Goal: Find specific page/section: Find specific page/section

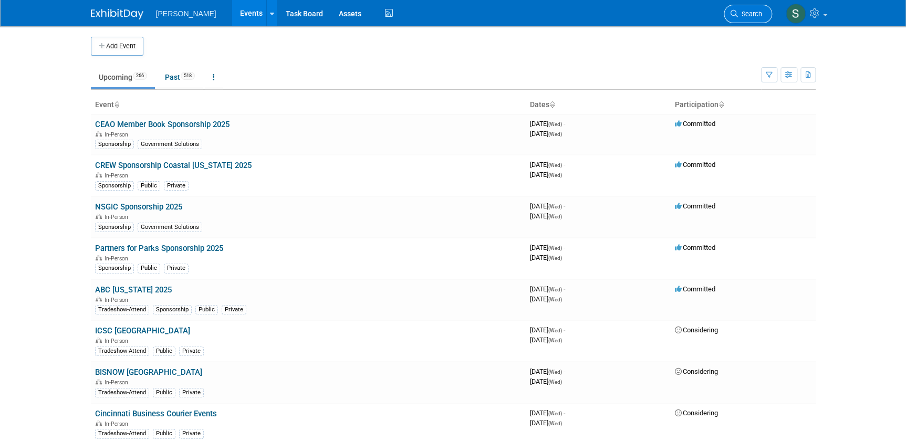
drag, startPoint x: 746, startPoint y: 1, endPoint x: 748, endPoint y: 12, distance: 11.2
click at [746, 14] on li "Search" at bounding box center [748, 13] width 48 height 26
click at [748, 9] on link "Search" at bounding box center [748, 14] width 48 height 18
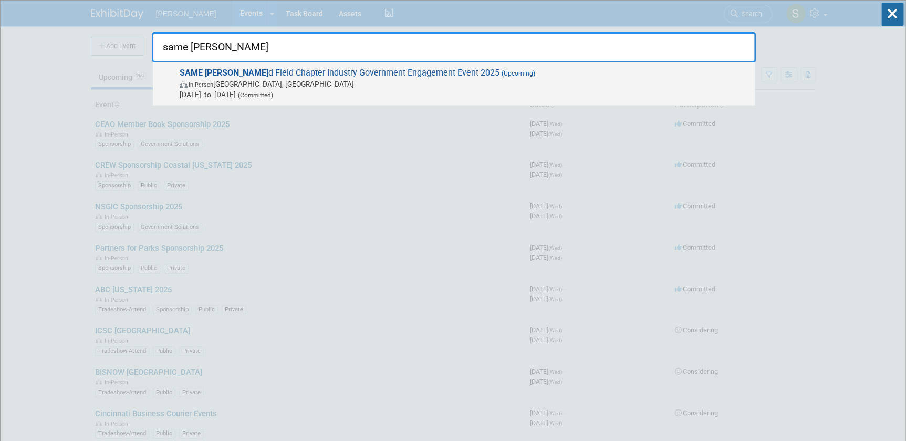
type input "same [PERSON_NAME]"
click at [304, 80] on span "In-Person [GEOGRAPHIC_DATA], [GEOGRAPHIC_DATA]" at bounding box center [465, 84] width 570 height 11
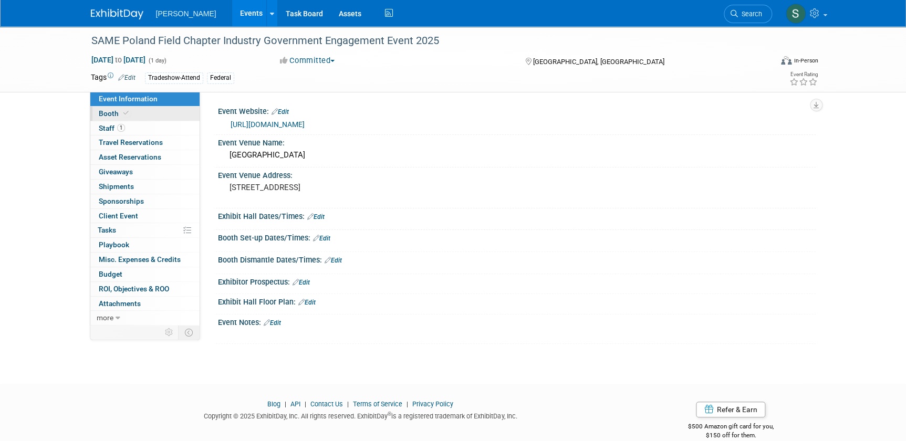
click at [147, 119] on link "Booth" at bounding box center [144, 114] width 109 height 14
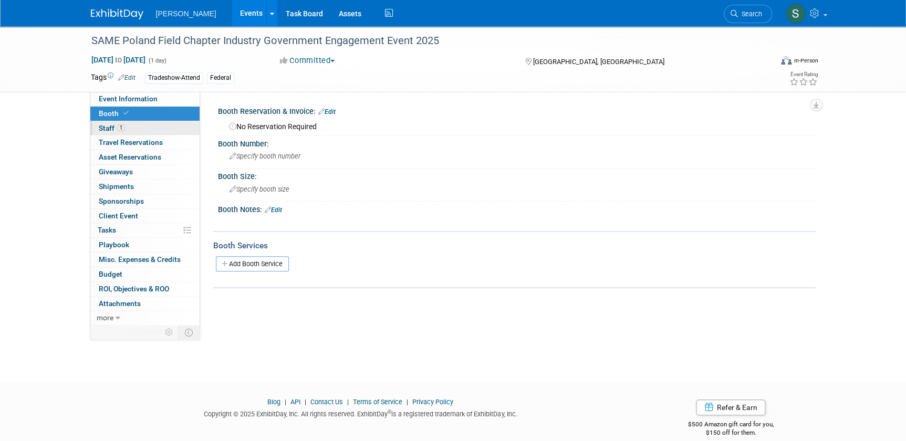
click at [138, 125] on link "1 Staff 1" at bounding box center [144, 128] width 109 height 14
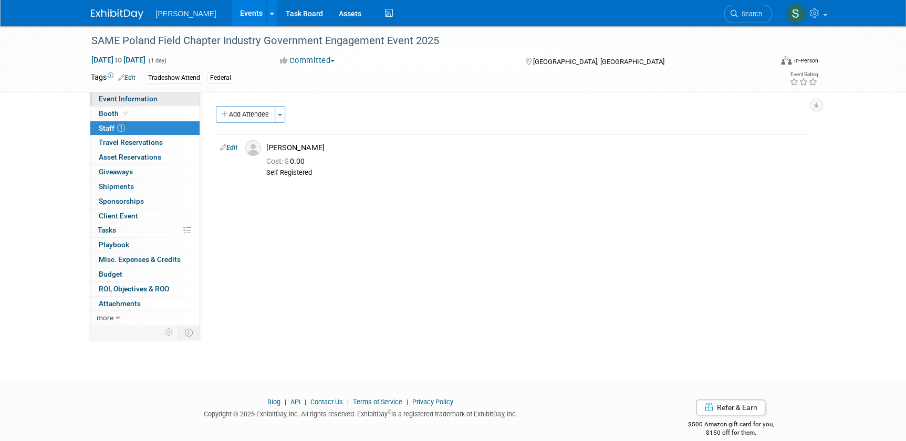
click at [160, 97] on link "Event Information" at bounding box center [144, 99] width 109 height 14
